Goal: Navigation & Orientation: Find specific page/section

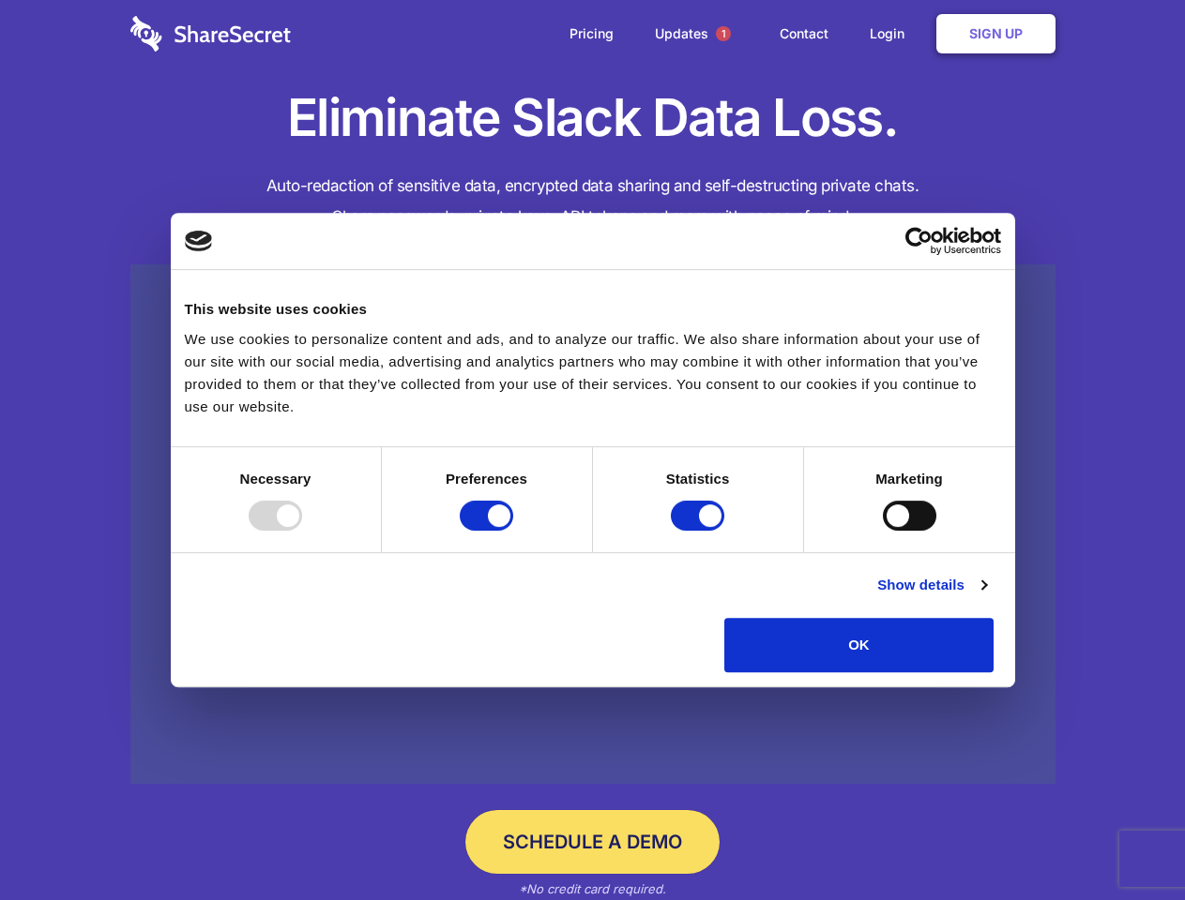
click at [302, 531] on div at bounding box center [275, 516] width 53 height 30
click at [513, 531] on input "Preferences" at bounding box center [486, 516] width 53 height 30
checkbox input "false"
click at [700, 531] on input "Statistics" at bounding box center [697, 516] width 53 height 30
checkbox input "false"
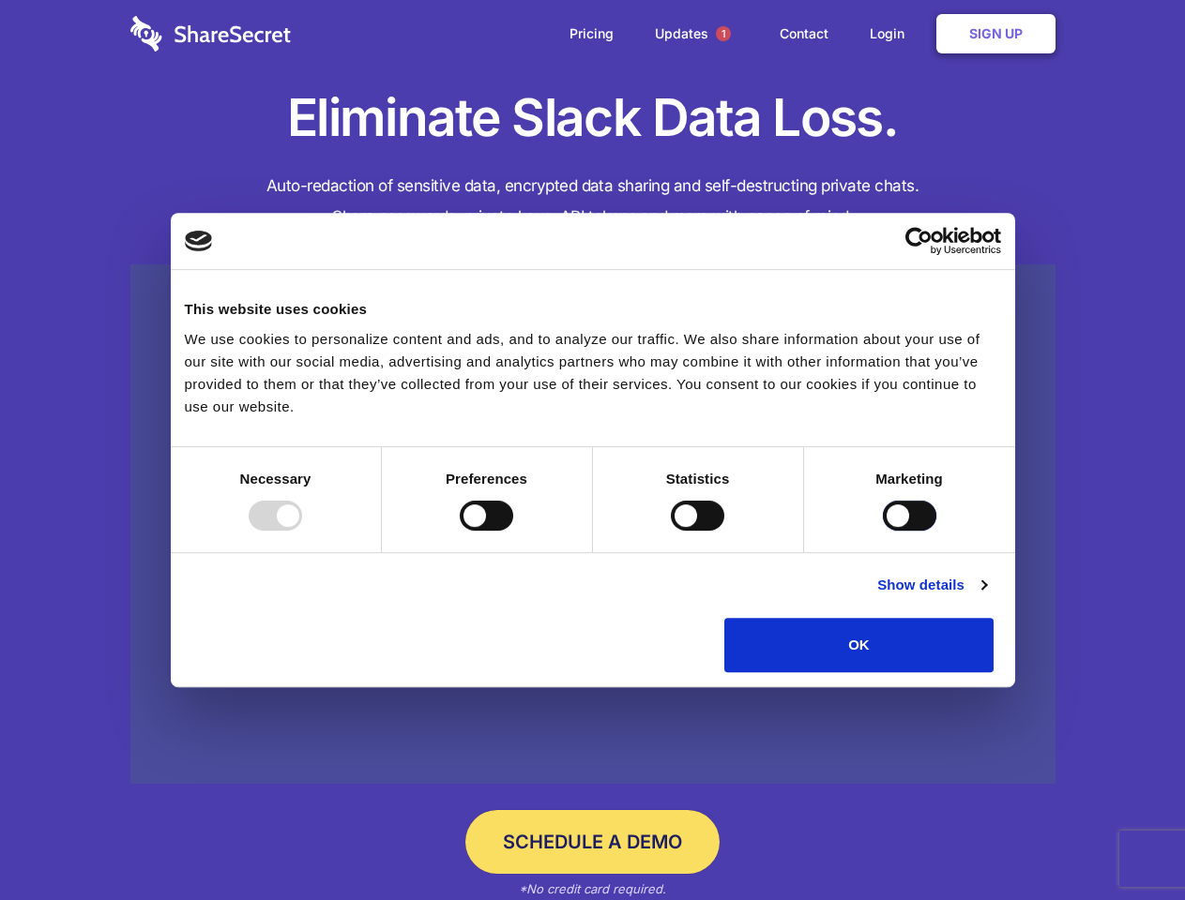
click at [883, 531] on input "Marketing" at bounding box center [909, 516] width 53 height 30
checkbox input "true"
click at [986, 597] on link "Show details" at bounding box center [931, 585] width 109 height 23
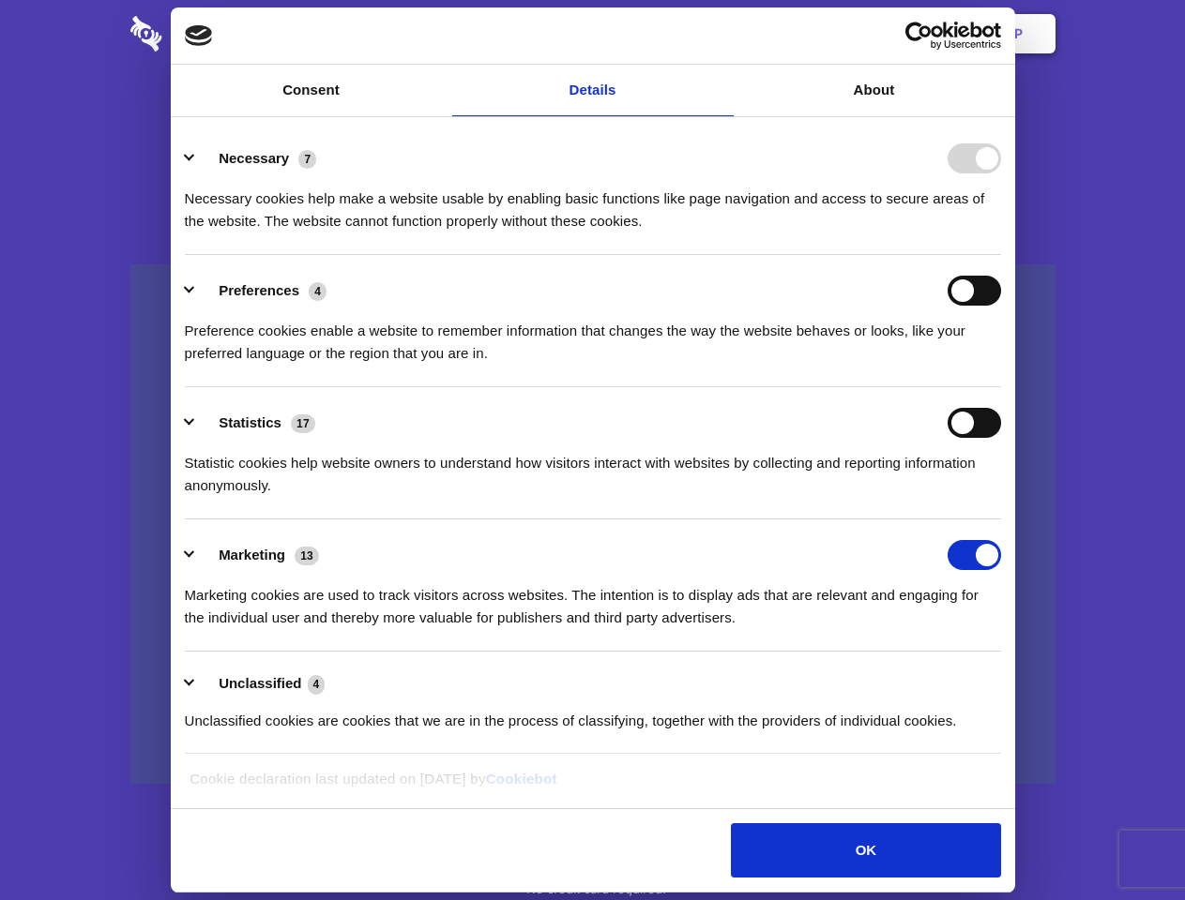
click at [1001, 174] on div "Necessary 7" at bounding box center [593, 159] width 816 height 30
click at [722, 34] on span "1" at bounding box center [723, 33] width 15 height 15
